Goal: Information Seeking & Learning: Learn about a topic

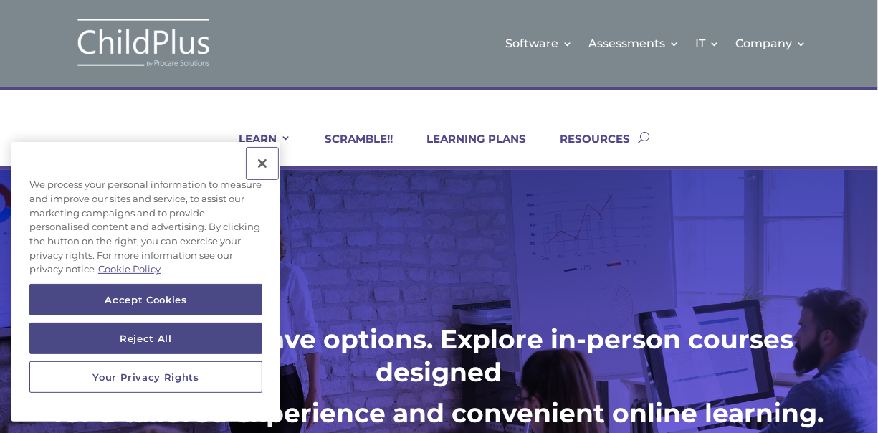
click at [261, 163] on button "Close" at bounding box center [262, 164] width 32 height 32
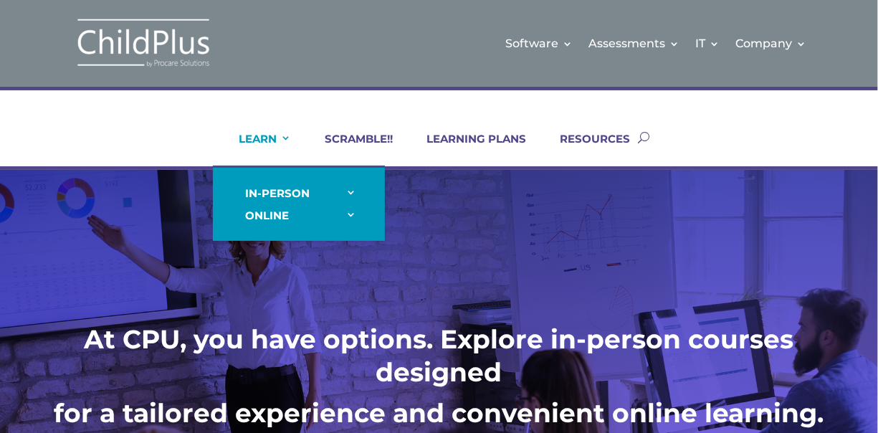
click at [265, 135] on link "LEARN" at bounding box center [256, 149] width 70 height 34
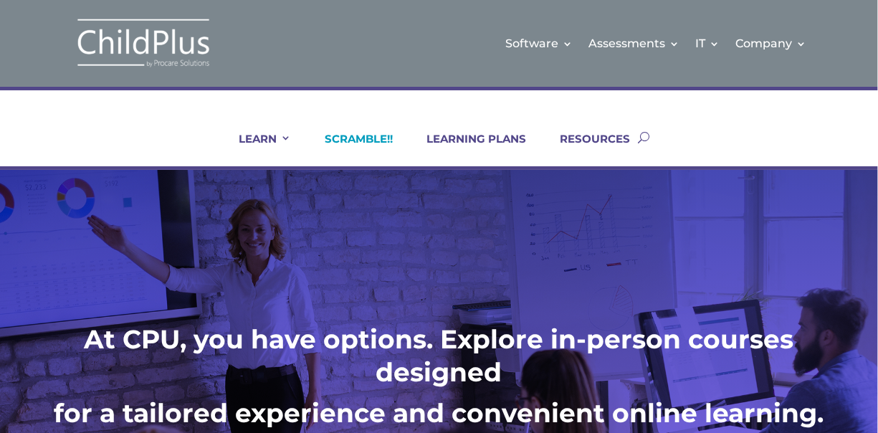
click at [368, 135] on link "SCRAMBLE!!" at bounding box center [350, 149] width 86 height 34
click at [456, 135] on link "LEARNING PLANS" at bounding box center [467, 149] width 118 height 34
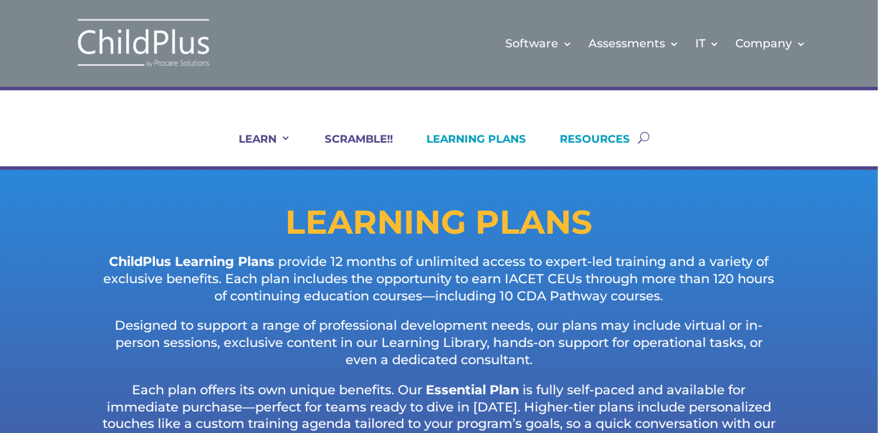
click at [573, 137] on link "RESOURCES" at bounding box center [586, 149] width 88 height 34
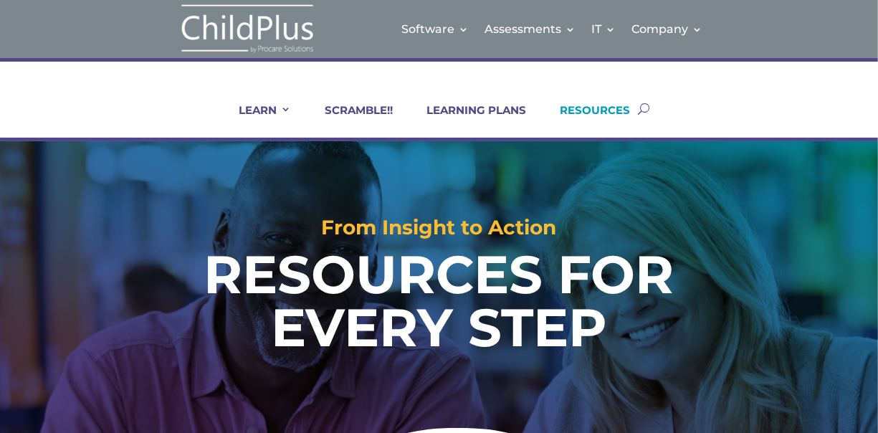
drag, startPoint x: 878, startPoint y: 279, endPoint x: 800, endPoint y: 307, distance: 82.9
click at [800, 307] on div "From Insight to Action RESOURCES FOR EVERY STEP" at bounding box center [439, 288] width 790 height 143
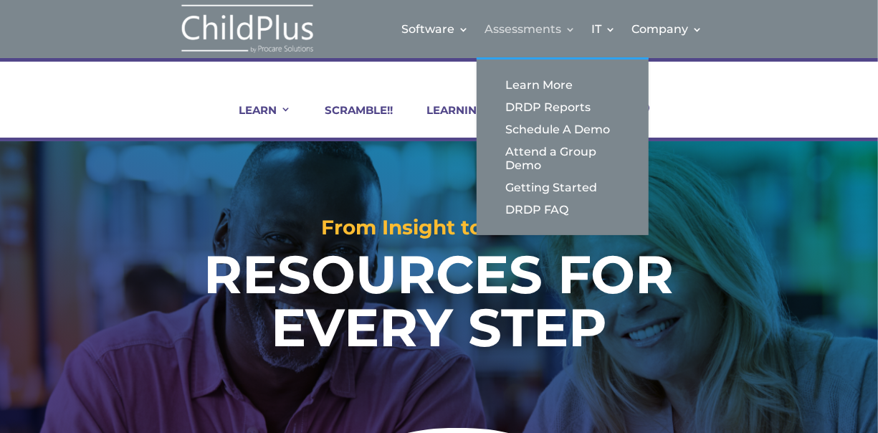
click at [513, 21] on link "Assessments" at bounding box center [529, 29] width 91 height 58
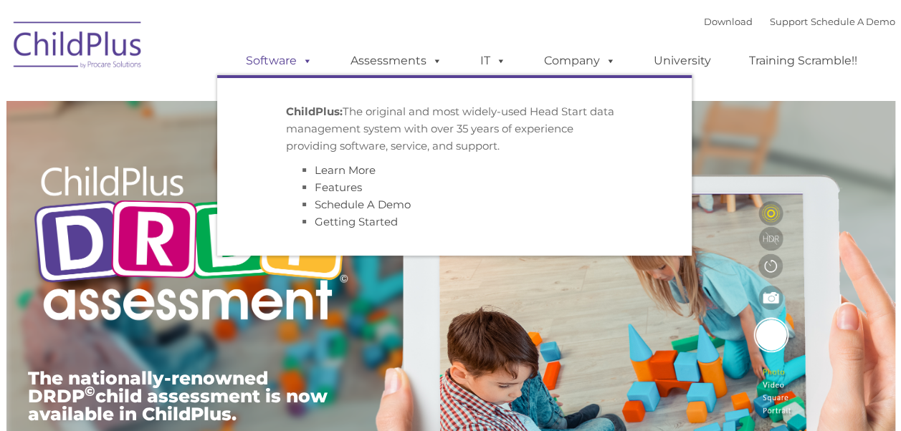
click at [283, 58] on link "Software" at bounding box center [278, 61] width 95 height 29
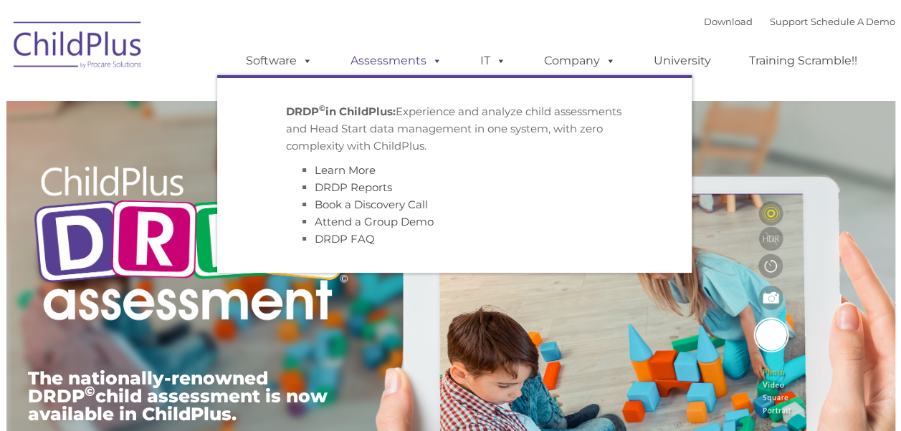
click at [385, 57] on link "Assessments" at bounding box center [396, 61] width 120 height 29
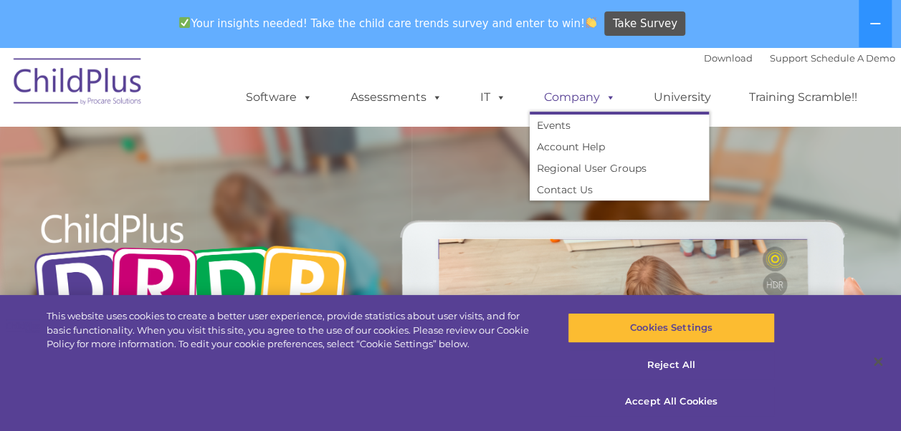
click at [578, 93] on link "Company" at bounding box center [580, 97] width 100 height 29
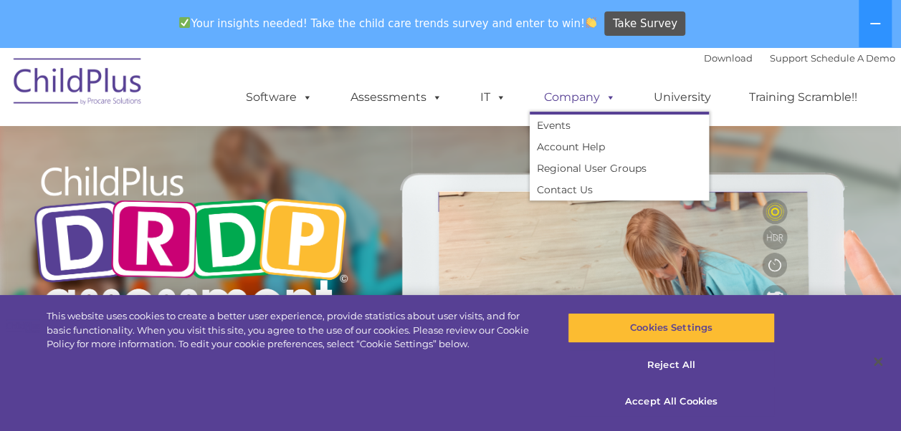
click at [578, 93] on link "Company" at bounding box center [580, 97] width 100 height 29
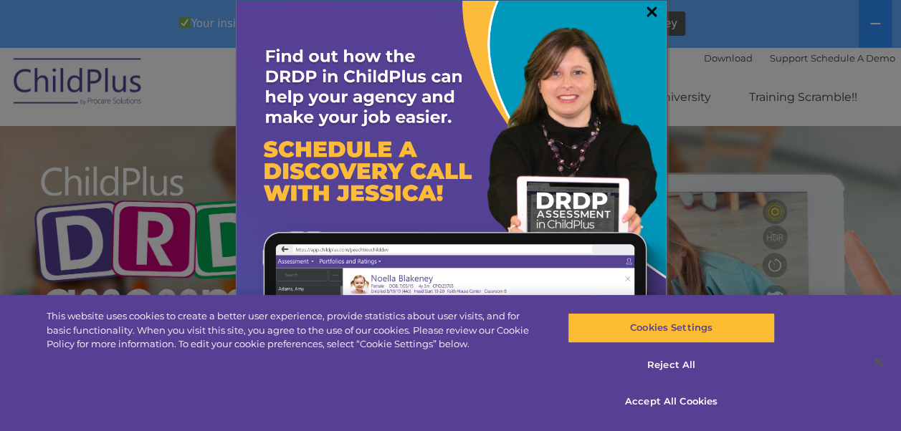
click at [652, 4] on link "×" at bounding box center [651, 11] width 16 height 14
